Goal: Information Seeking & Learning: Check status

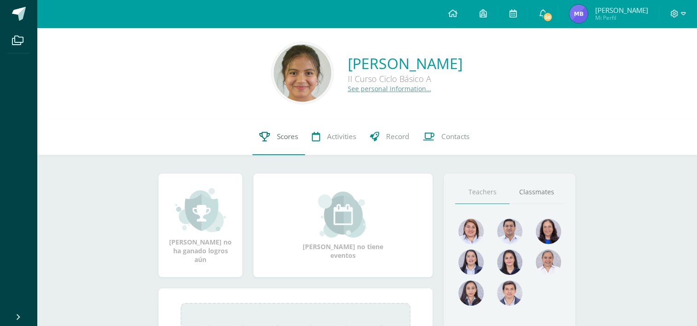
click at [280, 146] on link "Scores" at bounding box center [278, 136] width 53 height 37
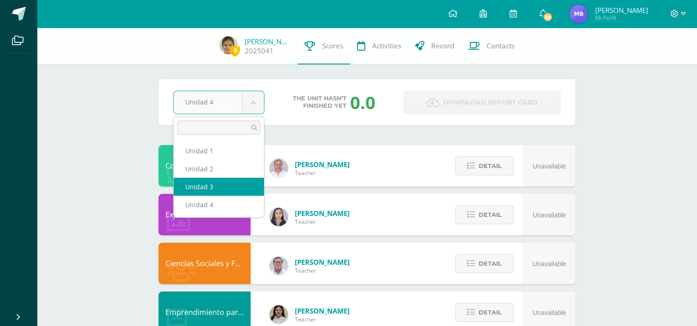
select select "Unidad 3"
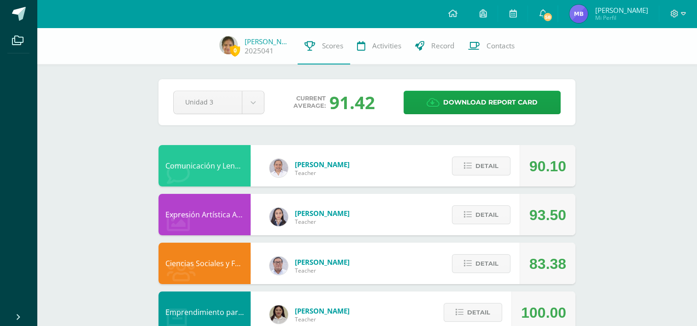
scroll to position [27, 0]
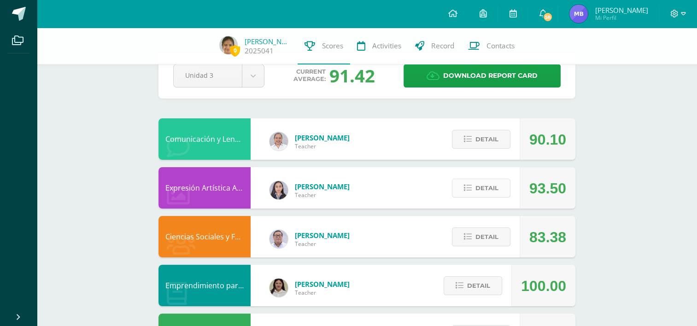
click at [473, 187] on button "Detail" at bounding box center [481, 188] width 59 height 19
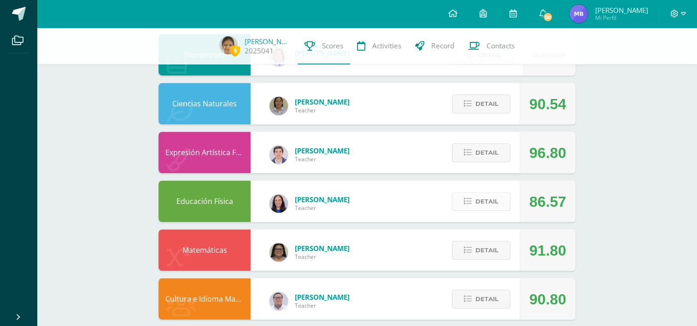
scroll to position [739, 0]
